Goal: Register for event/course

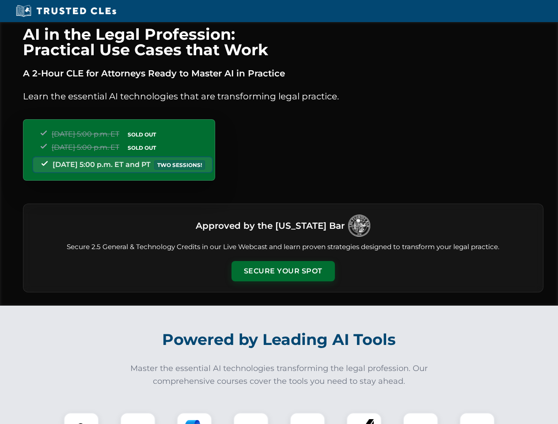
click at [283, 271] on button "Secure Your Spot" at bounding box center [283, 271] width 103 height 20
click at [81, 418] on img at bounding box center [81, 431] width 26 height 26
